Goal: Task Accomplishment & Management: Use online tool/utility

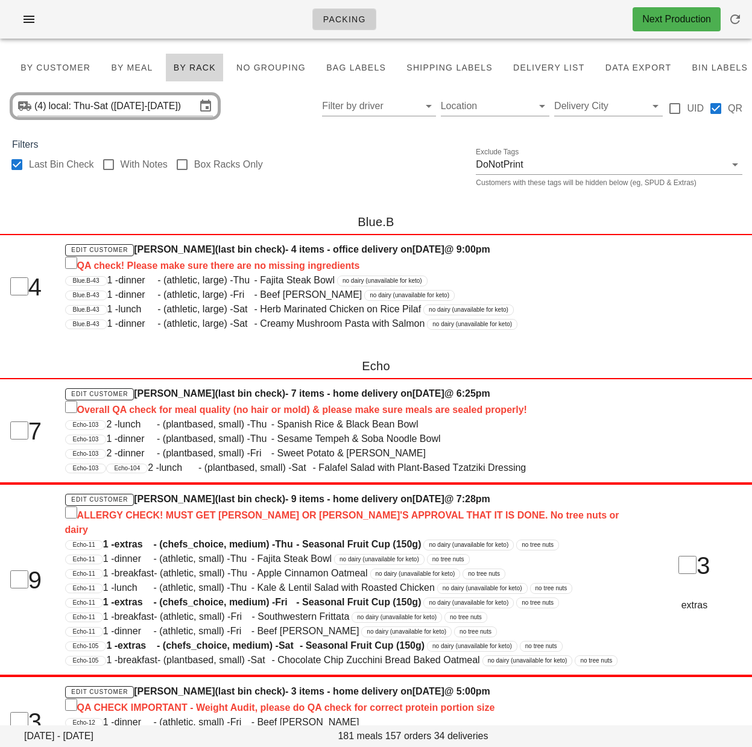
click at [320, 166] on div "Last Bin Check With Notes Box Racks Only Exclude Tags DoNotPrint Customers with…" at bounding box center [376, 171] width 752 height 39
click at [60, 68] on span "By Customer" at bounding box center [55, 68] width 71 height 10
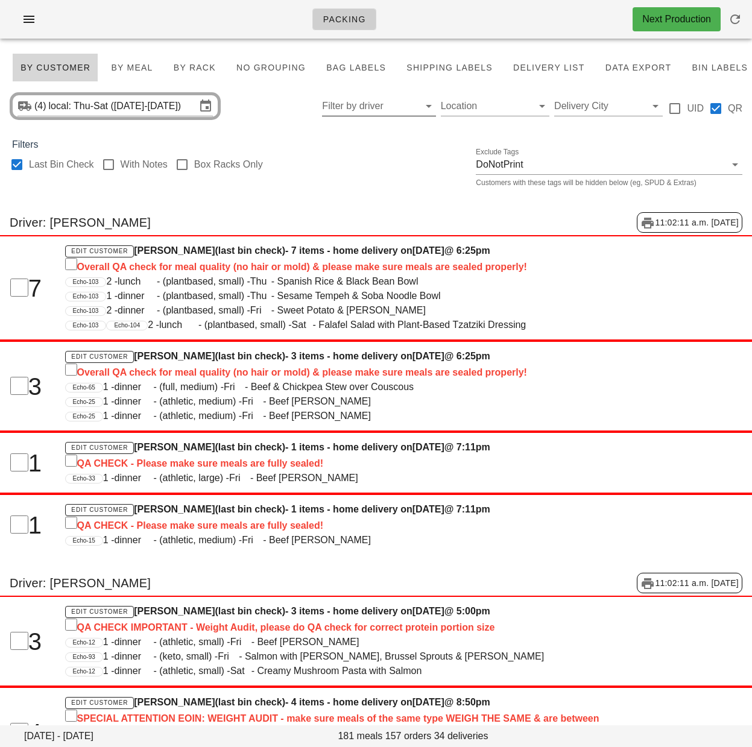
click at [354, 103] on input "Filter by driver" at bounding box center [369, 105] width 94 height 19
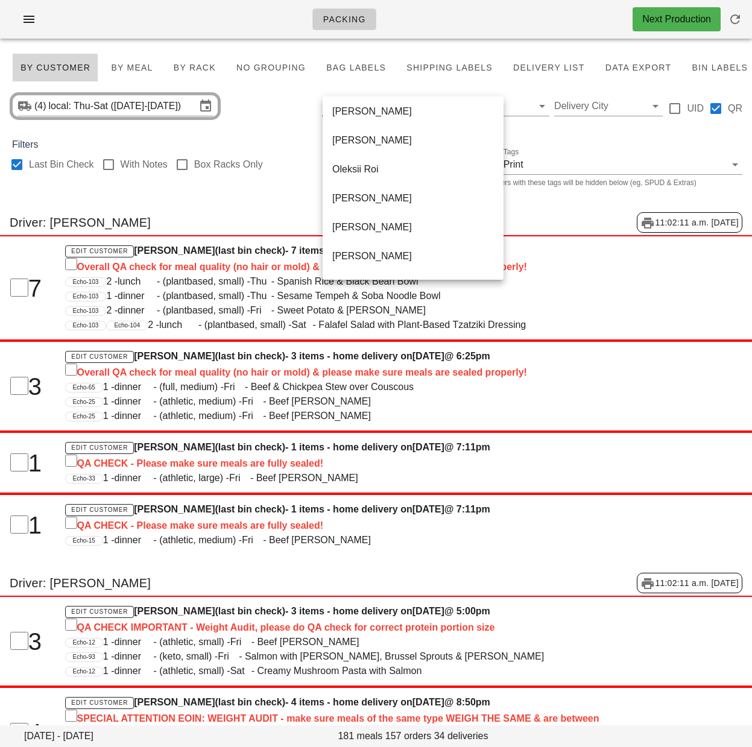
scroll to position [781, 0]
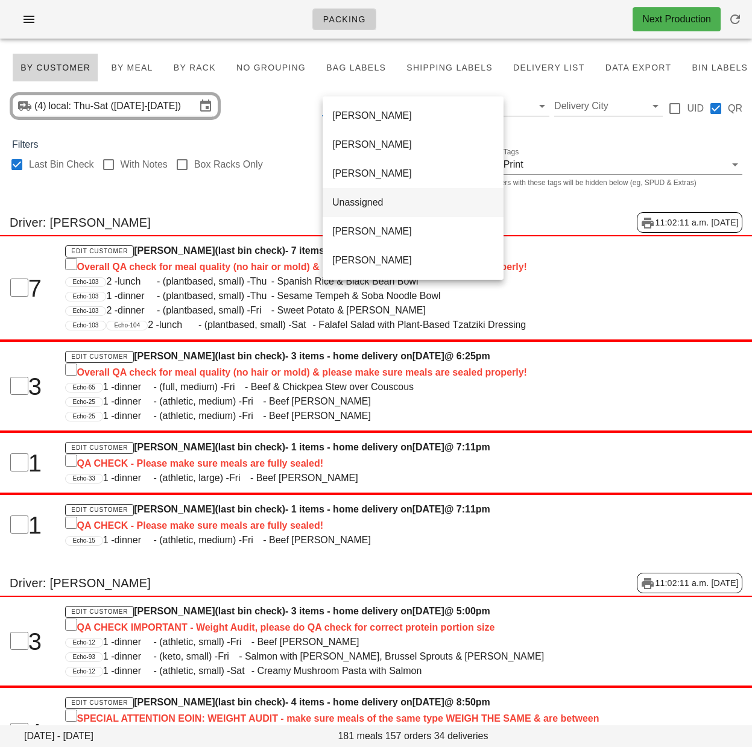
click at [371, 207] on div "Unassigned" at bounding box center [413, 201] width 162 height 11
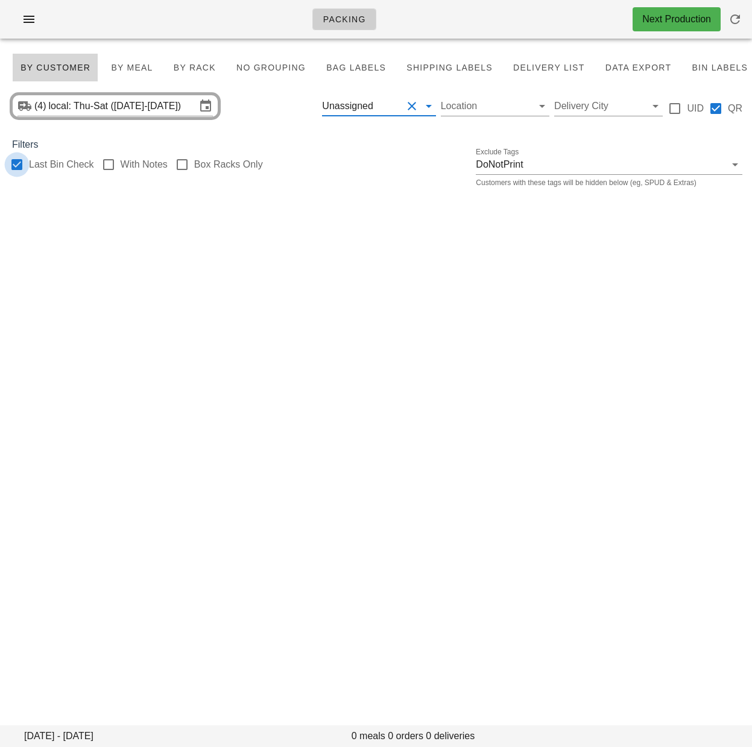
click at [22, 166] on div at bounding box center [17, 164] width 20 height 20
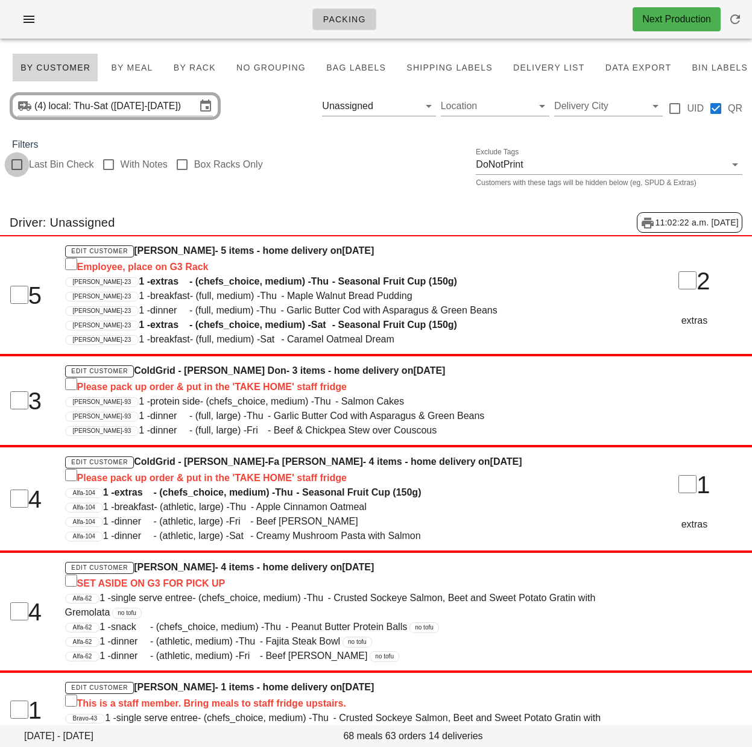
checkbox input "false"
click at [347, 121] on div "(4) local: Thu-Sat (Aug 21-Aug 23) Unassigned Location Delivery City UID QR" at bounding box center [376, 106] width 752 height 39
click at [362, 102] on div "Unassigned" at bounding box center [347, 106] width 51 height 11
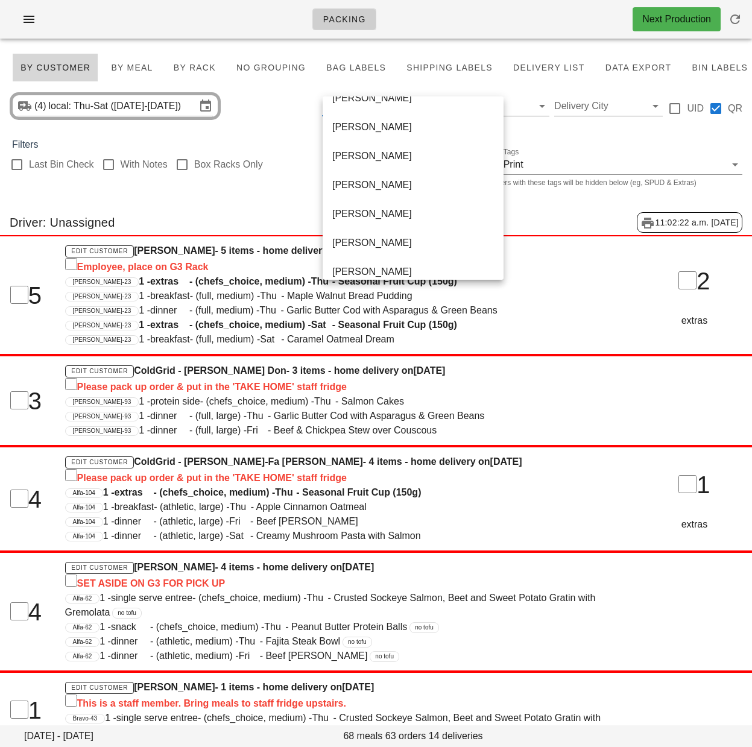
scroll to position [441, 0]
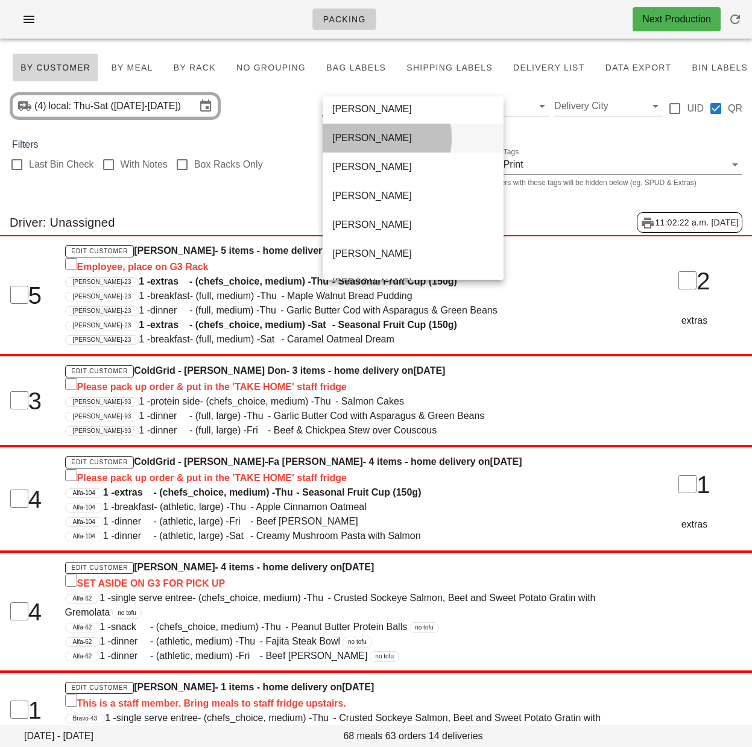
click at [400, 141] on div "Jenny Balagtas" at bounding box center [413, 137] width 162 height 11
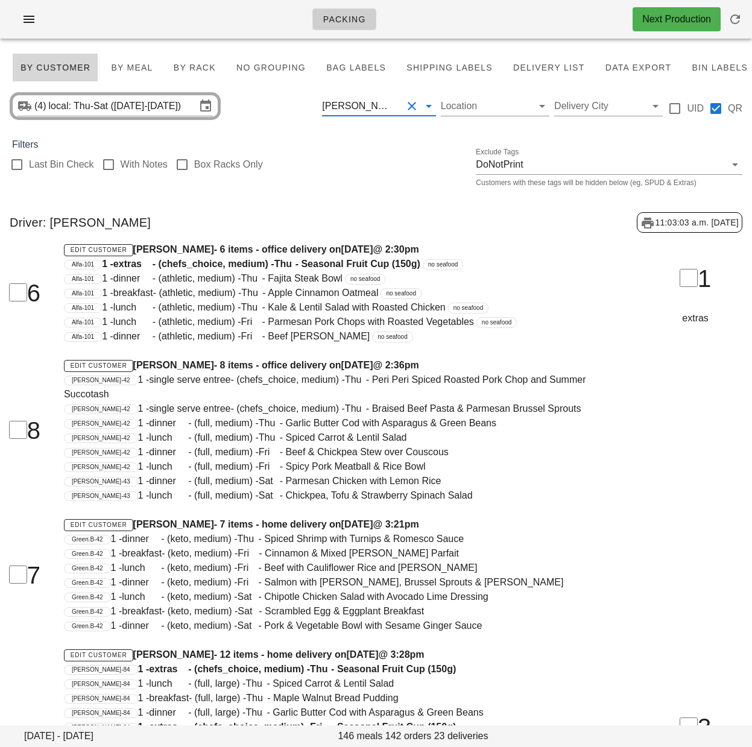
click at [371, 171] on div "Last Bin Check With Notes Box Racks Only Exclude Tags DoNotPrint Customers with…" at bounding box center [376, 171] width 752 height 39
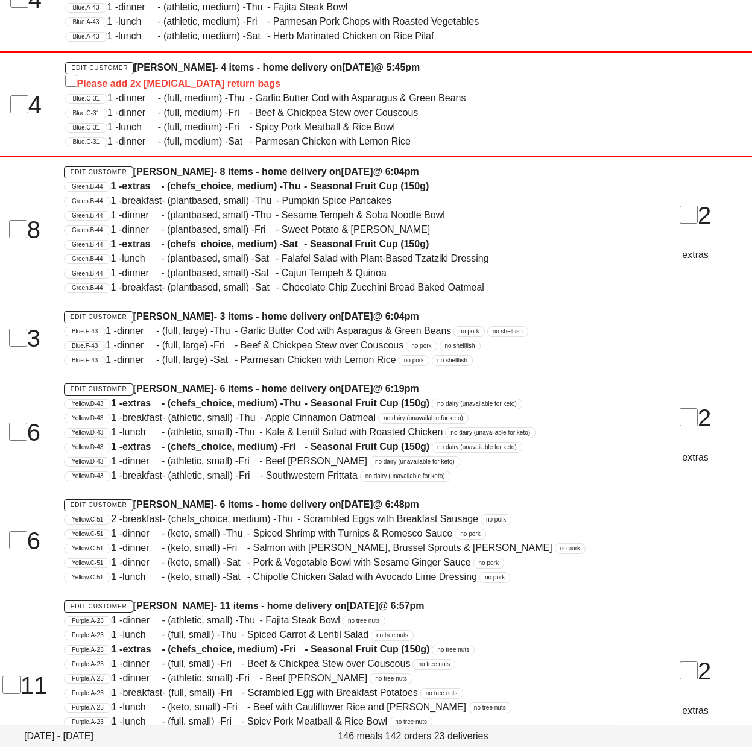
scroll to position [1967, 0]
